Goal: Task Accomplishment & Management: Manage account settings

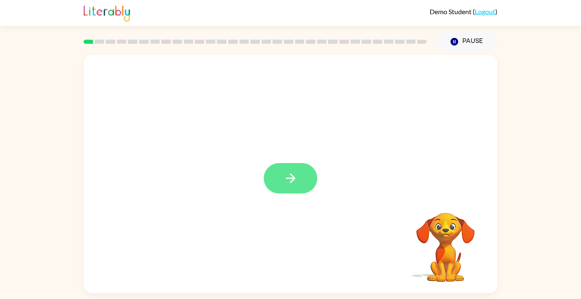
click at [280, 181] on button "button" at bounding box center [290, 178] width 53 height 30
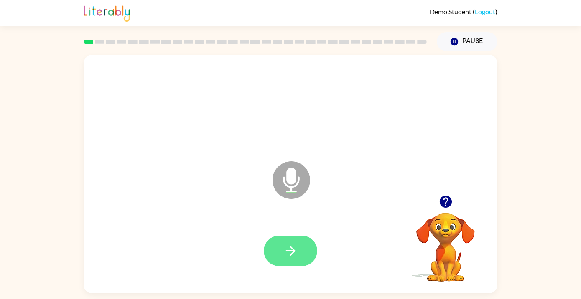
click at [294, 256] on icon "button" at bounding box center [290, 251] width 15 height 15
click at [290, 250] on icon "button" at bounding box center [290, 251] width 10 height 10
click at [294, 239] on button "button" at bounding box center [290, 251] width 53 height 30
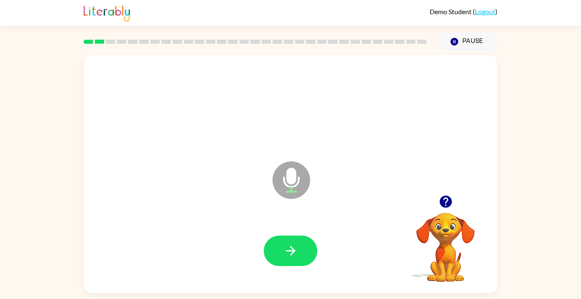
click at [294, 239] on button "button" at bounding box center [290, 251] width 53 height 30
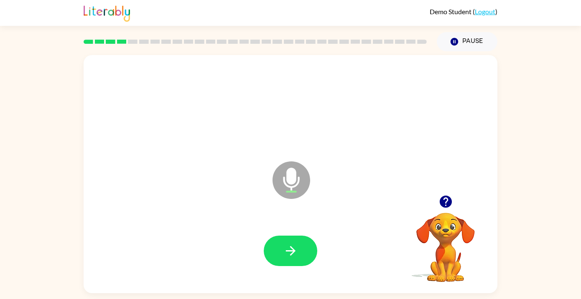
click at [294, 239] on button "button" at bounding box center [290, 251] width 53 height 30
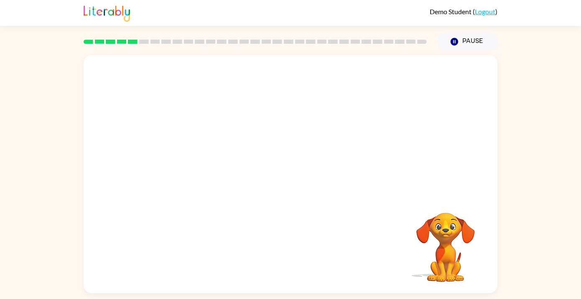
click at [485, 12] on link "Logout" at bounding box center [484, 12] width 20 height 8
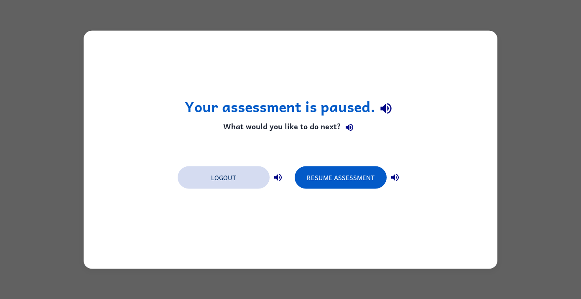
click at [254, 175] on button "Logout" at bounding box center [224, 177] width 92 height 23
